Goal: Transaction & Acquisition: Download file/media

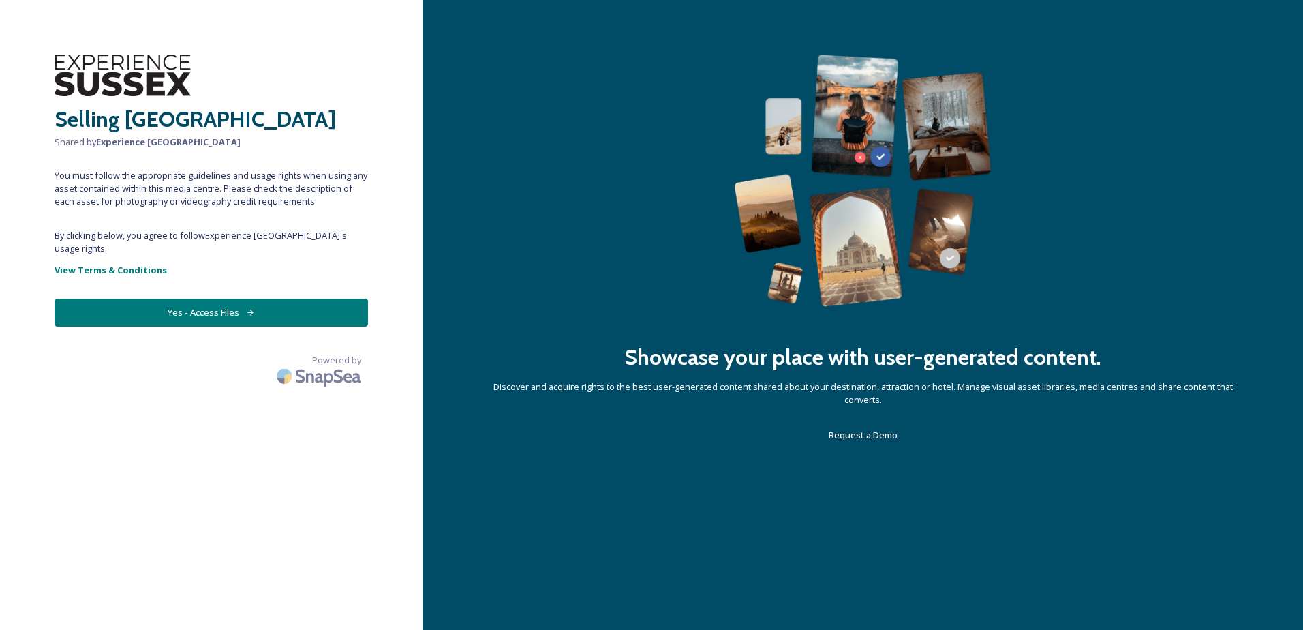
click at [218, 301] on button "Yes - Access Files" at bounding box center [211, 312] width 313 height 28
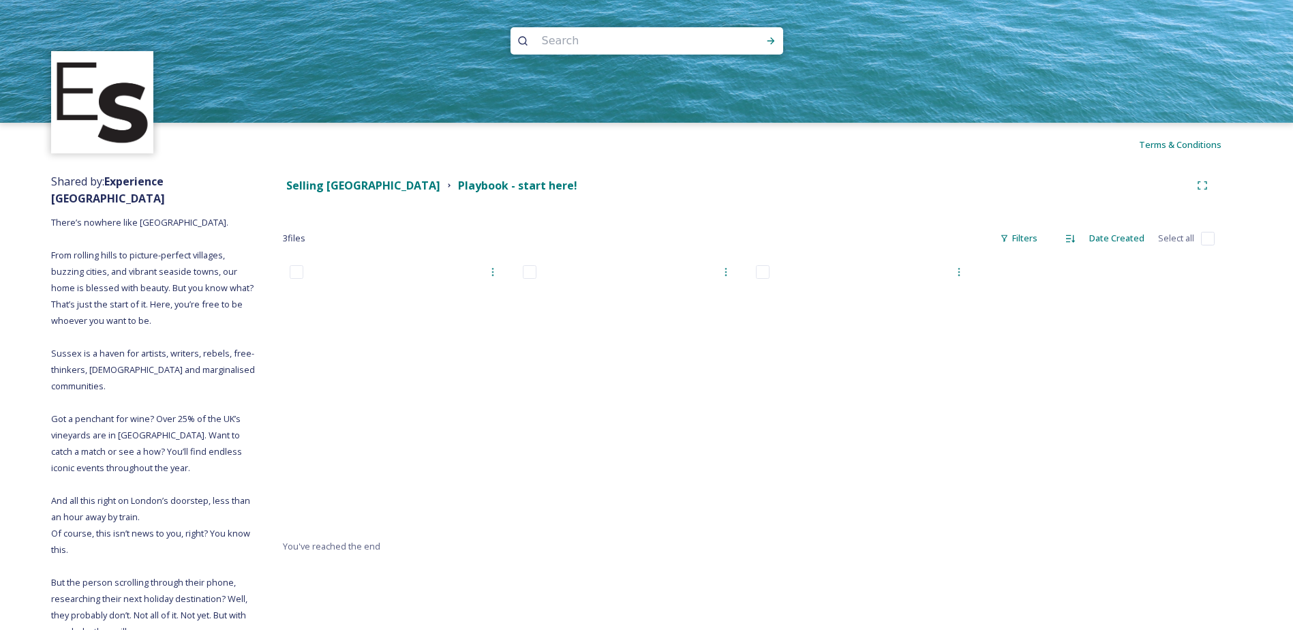
click at [470, 463] on div at bounding box center [399, 397] width 232 height 279
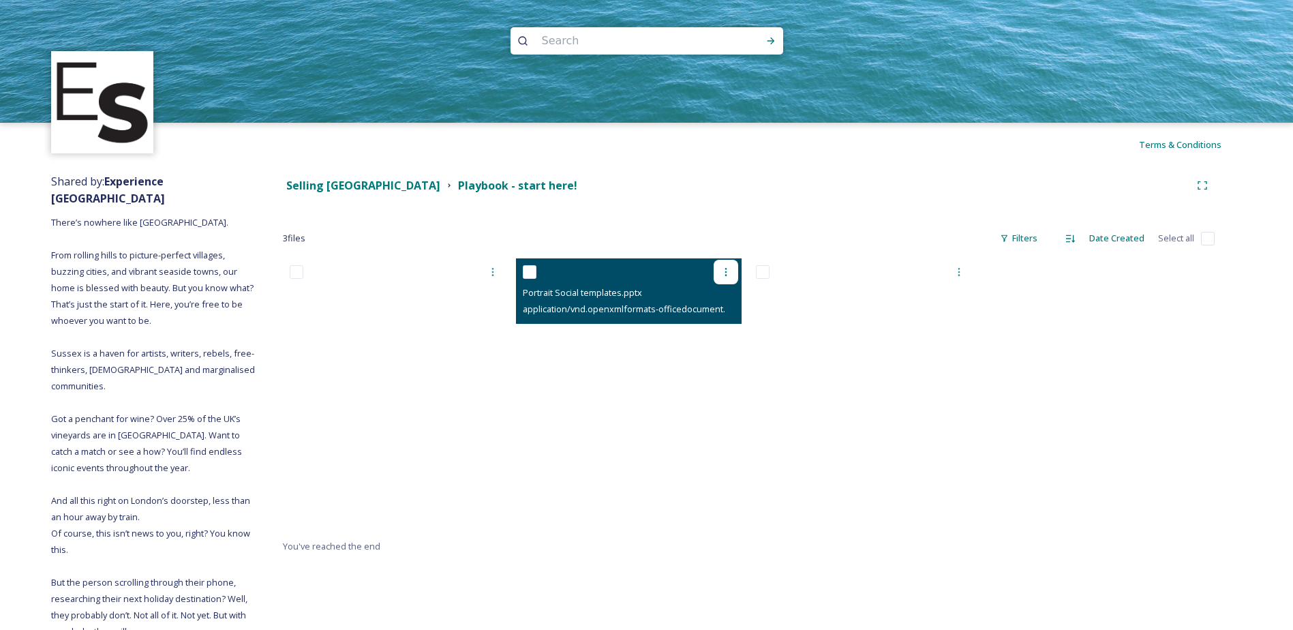
click at [724, 269] on icon at bounding box center [725, 271] width 11 height 11
click at [715, 325] on span "Download" at bounding box center [710, 328] width 42 height 13
click at [722, 277] on icon at bounding box center [725, 271] width 11 height 11
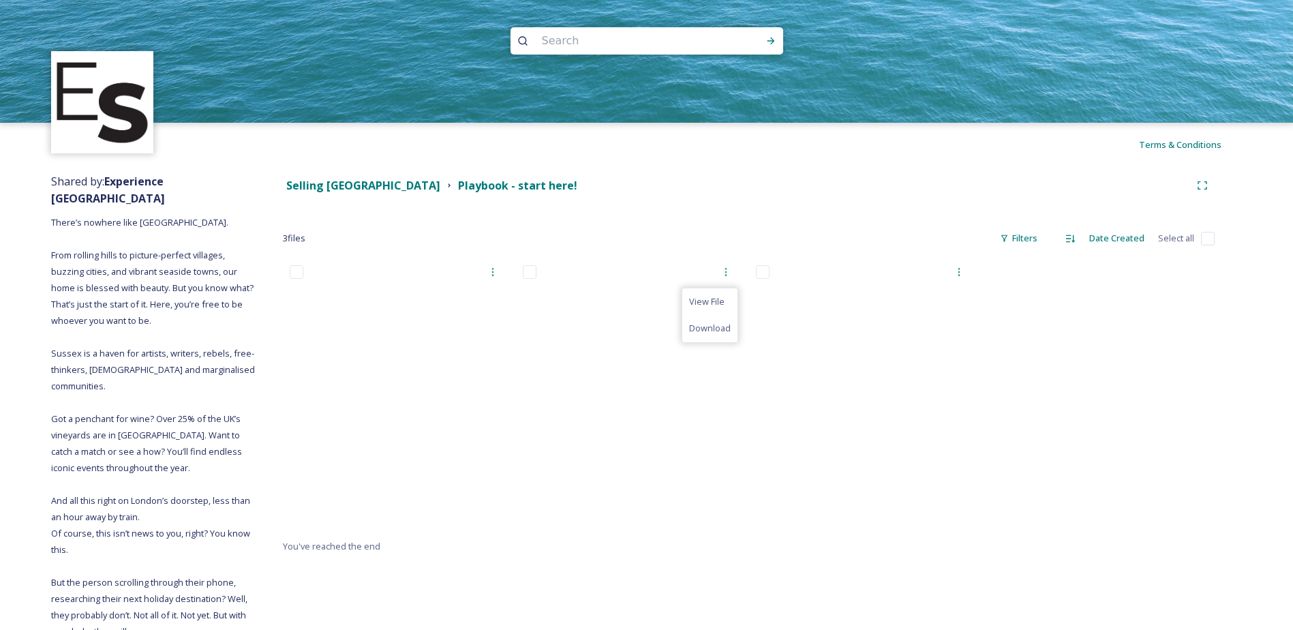
click at [667, 523] on div "View File Download" at bounding box center [632, 397] width 232 height 279
drag, startPoint x: 624, startPoint y: 519, endPoint x: 632, endPoint y: 518, distance: 8.2
click at [624, 519] on div at bounding box center [632, 397] width 232 height 279
